Goal: Browse casually: Explore the website without a specific task or goal

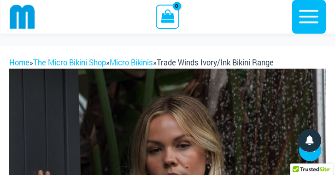
scroll to position [586, 0]
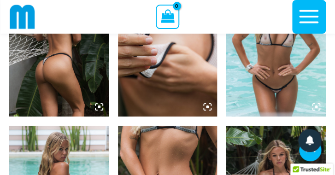
click at [95, 60] on img at bounding box center [59, 42] width 100 height 149
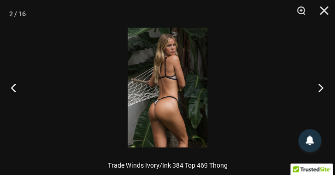
click at [319, 85] on button "Next" at bounding box center [318, 88] width 35 height 46
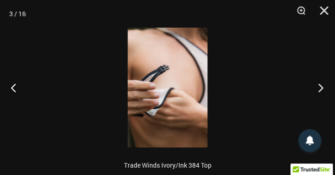
click at [319, 85] on button "Next" at bounding box center [318, 88] width 35 height 46
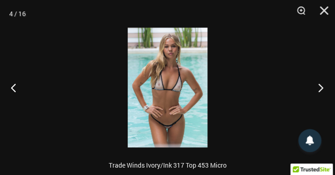
click at [319, 85] on button "Next" at bounding box center [318, 88] width 35 height 46
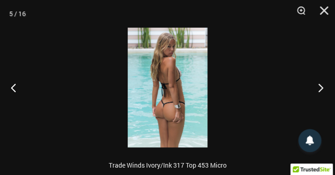
click at [319, 85] on button "Next" at bounding box center [318, 88] width 35 height 46
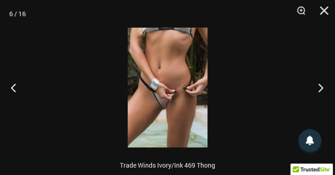
click at [319, 85] on button "Next" at bounding box center [318, 88] width 35 height 46
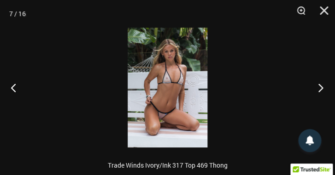
click at [319, 85] on button "Next" at bounding box center [318, 88] width 35 height 46
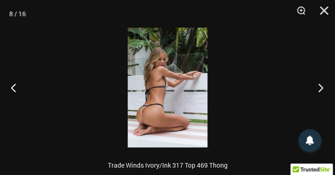
click at [319, 85] on button "Next" at bounding box center [318, 88] width 35 height 46
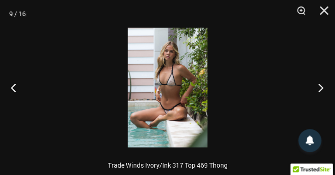
click at [319, 85] on button "Next" at bounding box center [318, 88] width 35 height 46
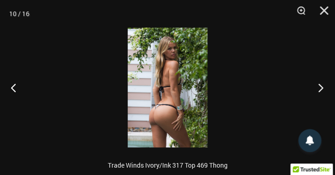
click at [319, 84] on button "Next" at bounding box center [318, 88] width 35 height 46
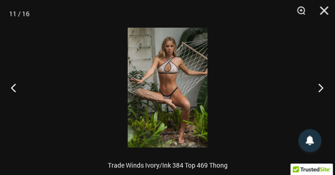
click at [319, 84] on button "Next" at bounding box center [318, 88] width 35 height 46
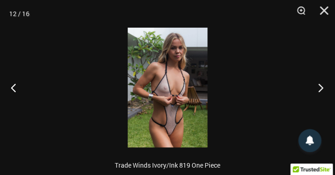
click at [319, 84] on button "Next" at bounding box center [318, 88] width 35 height 46
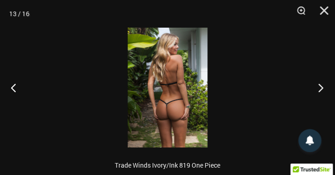
click at [319, 84] on button "Next" at bounding box center [318, 88] width 35 height 46
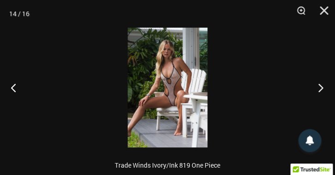
click at [319, 84] on button "Next" at bounding box center [318, 88] width 35 height 46
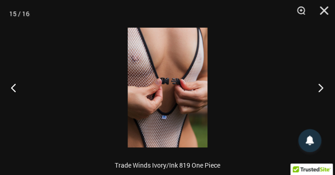
click at [319, 84] on button "Next" at bounding box center [318, 88] width 35 height 46
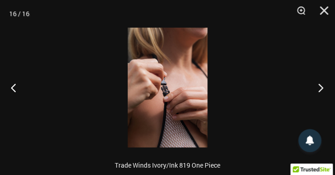
click at [319, 84] on button "Next" at bounding box center [318, 88] width 35 height 46
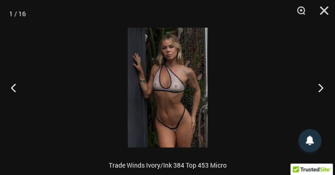
click at [319, 84] on button "Next" at bounding box center [318, 88] width 35 height 46
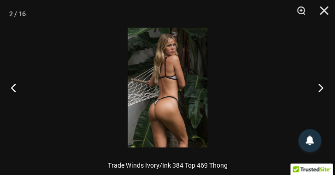
click at [319, 84] on button "Next" at bounding box center [318, 88] width 35 height 46
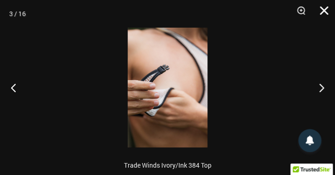
click at [324, 14] on button "Close" at bounding box center [320, 14] width 23 height 28
